Goal: Participate in discussion: Engage in conversation with other users on a specific topic

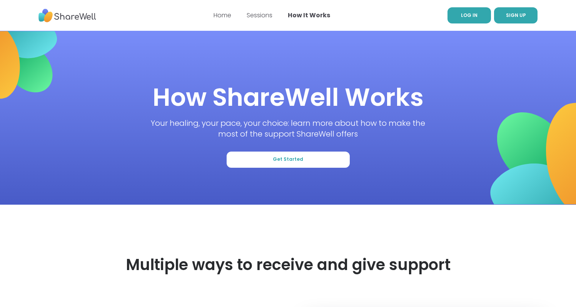
click at [462, 11] on link "LOG IN" at bounding box center [469, 15] width 43 height 16
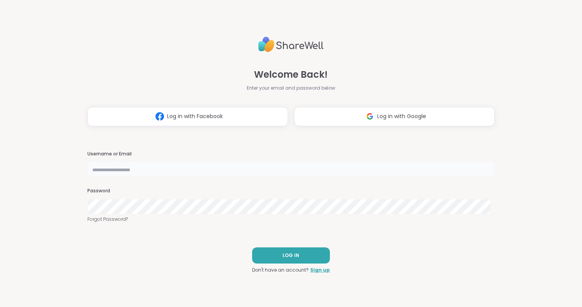
click at [212, 166] on input "text" at bounding box center [290, 169] width 407 height 15
type input "**********"
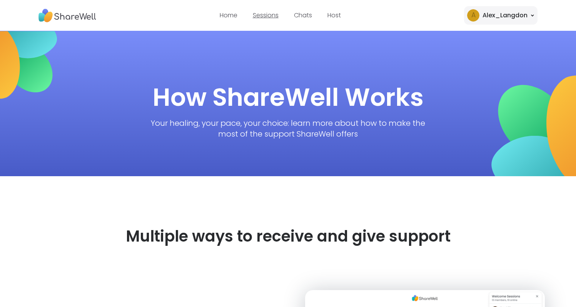
click at [258, 18] on link "Sessions" at bounding box center [266, 15] width 26 height 9
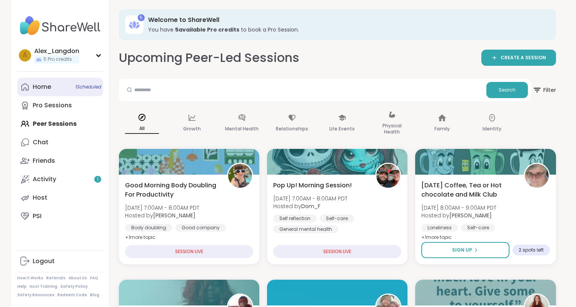
click at [62, 88] on link "Home 1 Scheduled" at bounding box center [60, 87] width 86 height 18
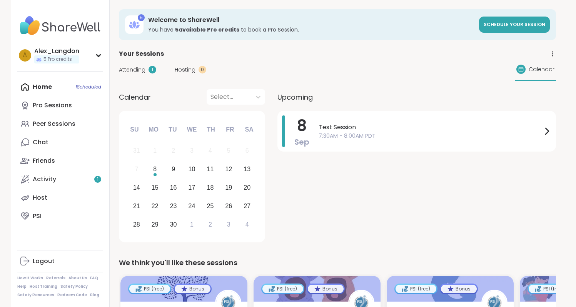
click at [361, 152] on div "8 Sep Test Session 7:30AM - 8:00AM PDT" at bounding box center [417, 178] width 279 height 134
click at [360, 136] on span "7:30AM - 8:00AM PDT" at bounding box center [431, 136] width 224 height 8
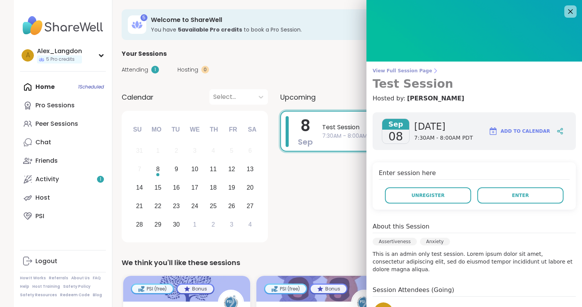
click at [408, 76] on link "View Full Session Page Test Session" at bounding box center [474, 79] width 203 height 23
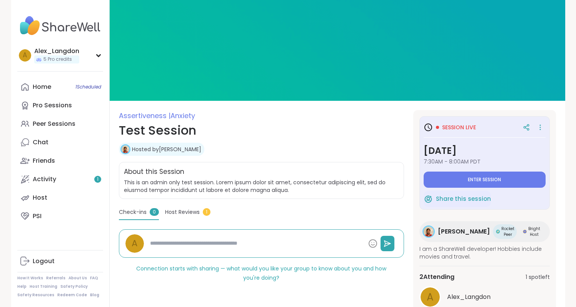
type textarea "*"
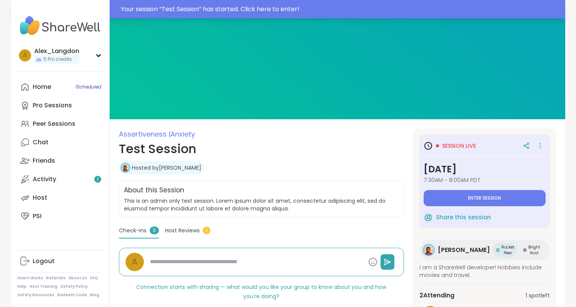
click at [310, 10] on div "Your session “ Test Session ” has started. Click here to enter!" at bounding box center [341, 9] width 440 height 9
type textarea "*"
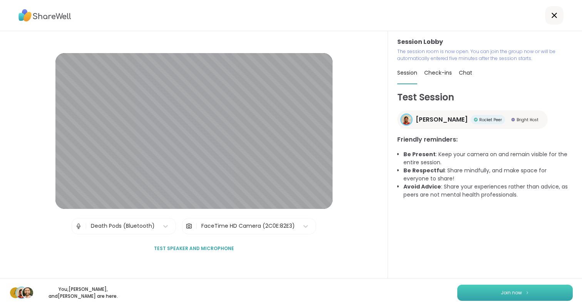
click at [540, 288] on button "Join now" at bounding box center [514, 293] width 115 height 16
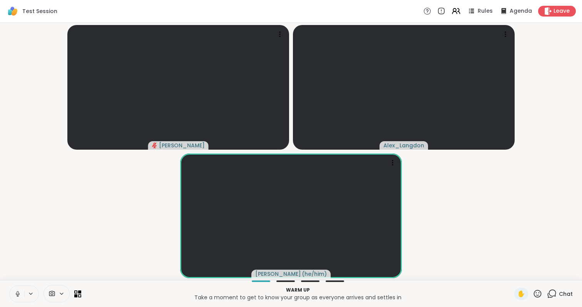
click at [20, 293] on icon at bounding box center [17, 294] width 7 height 7
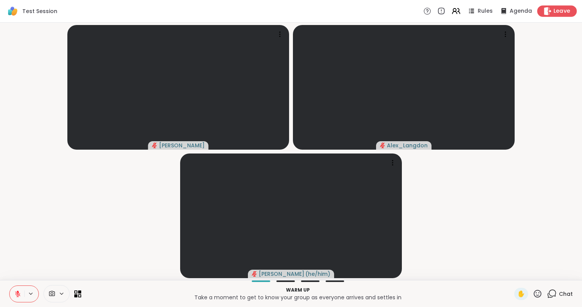
click at [565, 8] on div "Leave" at bounding box center [557, 10] width 40 height 11
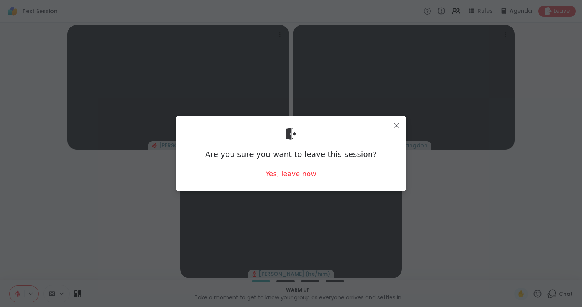
click at [283, 176] on div "Yes, leave now" at bounding box center [291, 174] width 51 height 10
